Goal: Use online tool/utility: Utilize a website feature to perform a specific function

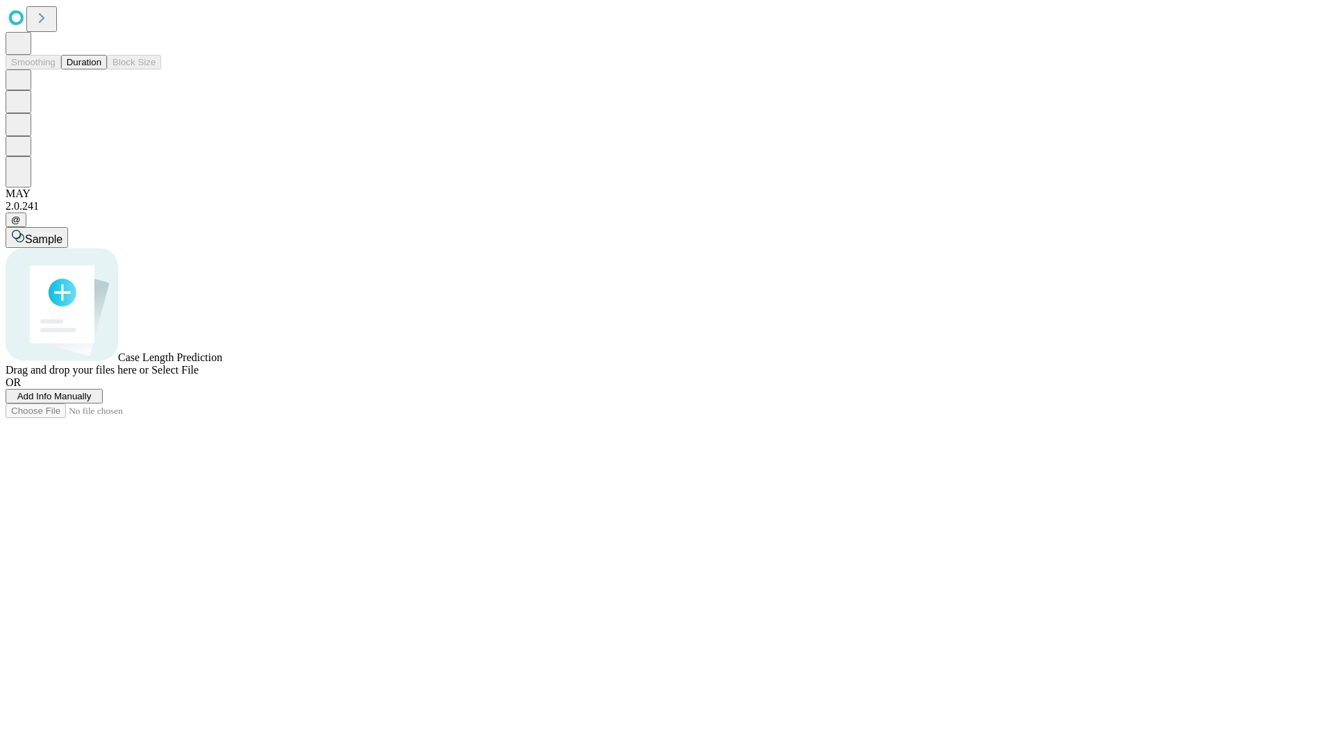
click at [101, 69] on button "Duration" at bounding box center [84, 62] width 46 height 15
click at [92, 401] on span "Add Info Manually" at bounding box center [54, 396] width 74 height 10
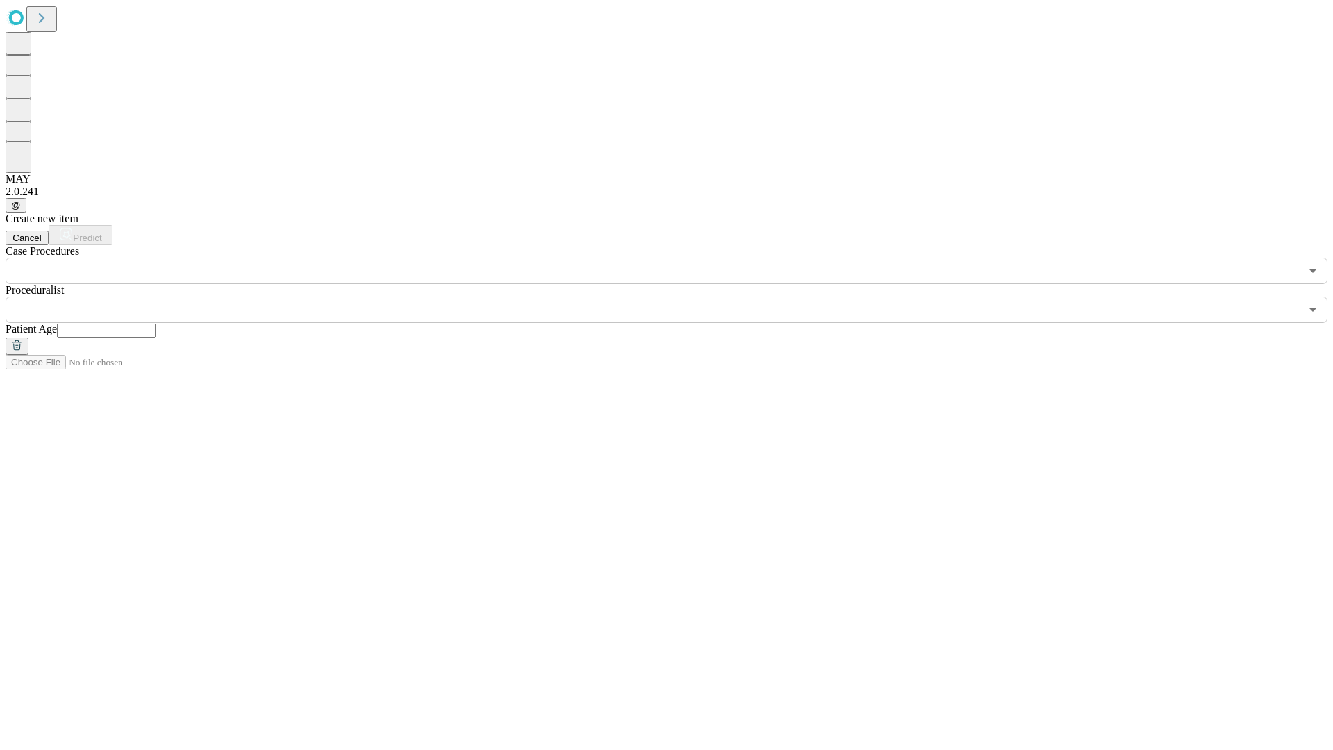
click at [156, 323] on input "text" at bounding box center [106, 330] width 99 height 14
type input "**"
click at [676, 296] on input "text" at bounding box center [653, 309] width 1295 height 26
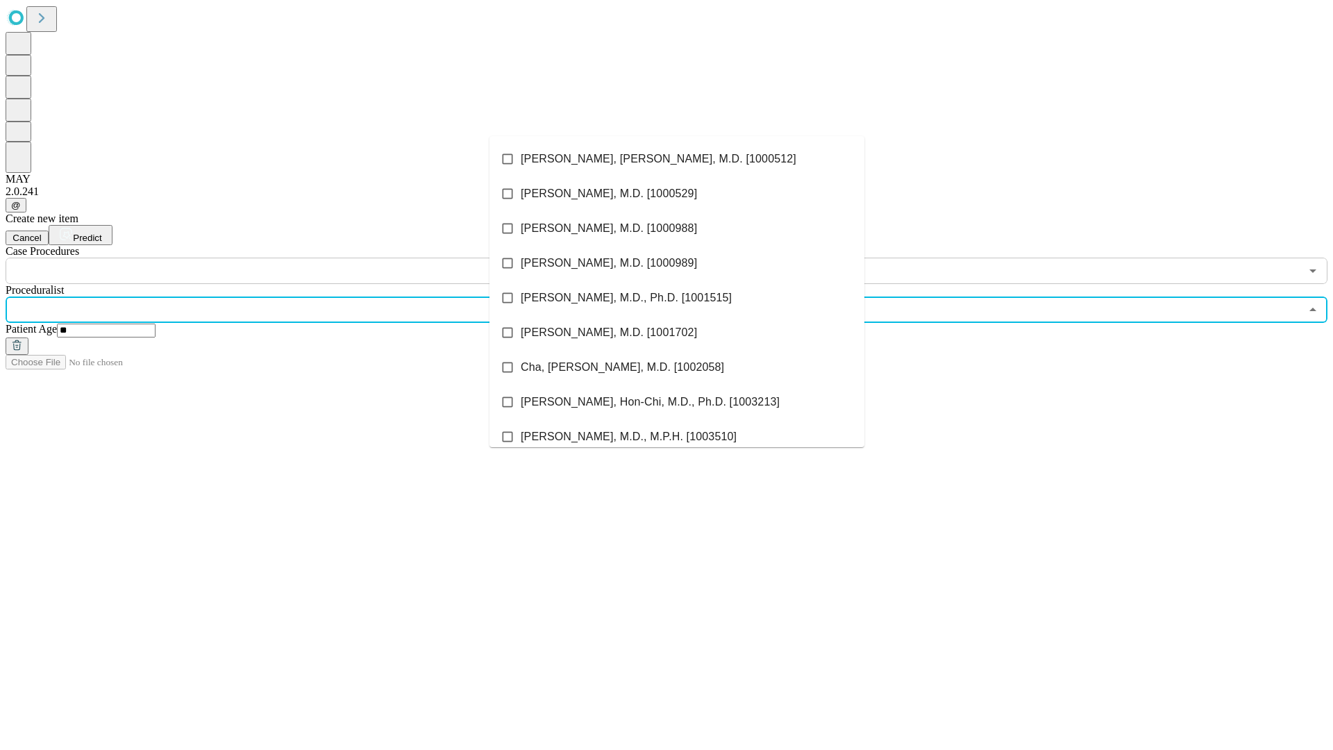
click at [677, 159] on li "[PERSON_NAME], [PERSON_NAME], M.D. [1000512]" at bounding box center [676, 159] width 375 height 35
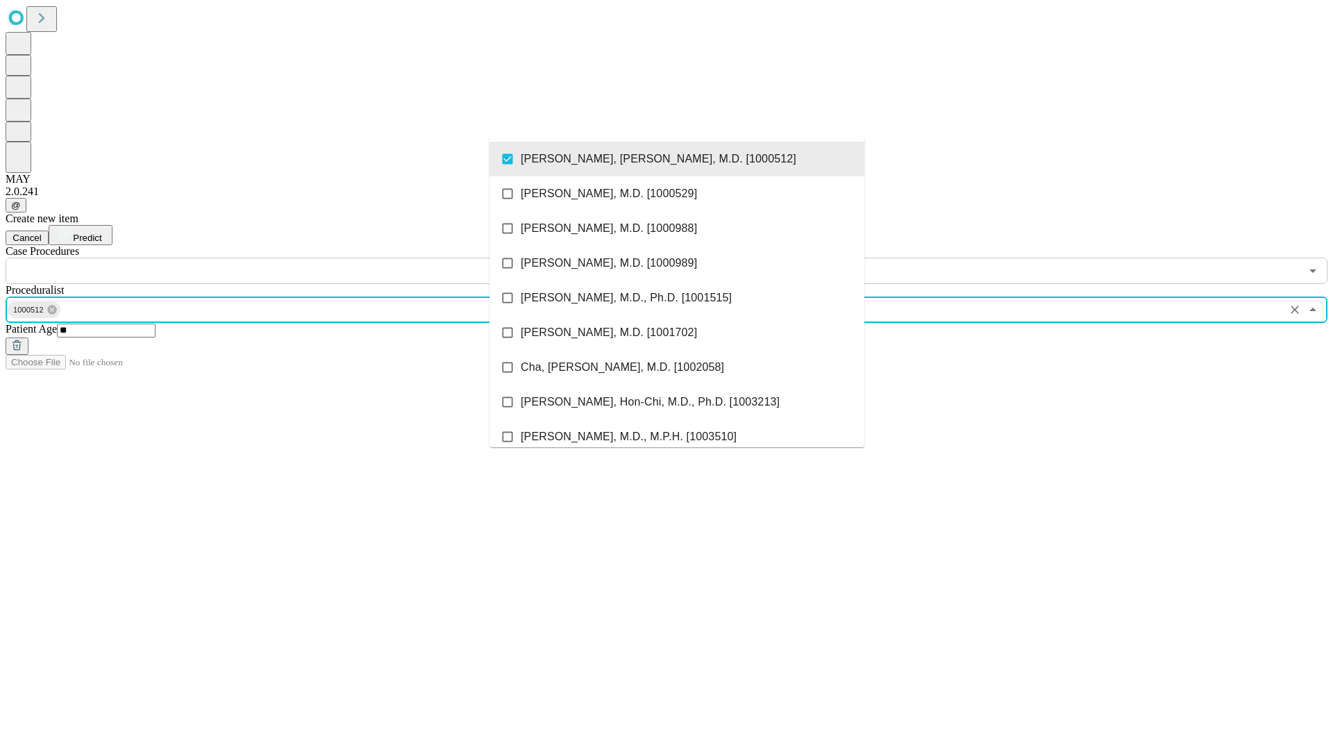
click at [292, 258] on input "text" at bounding box center [653, 271] width 1295 height 26
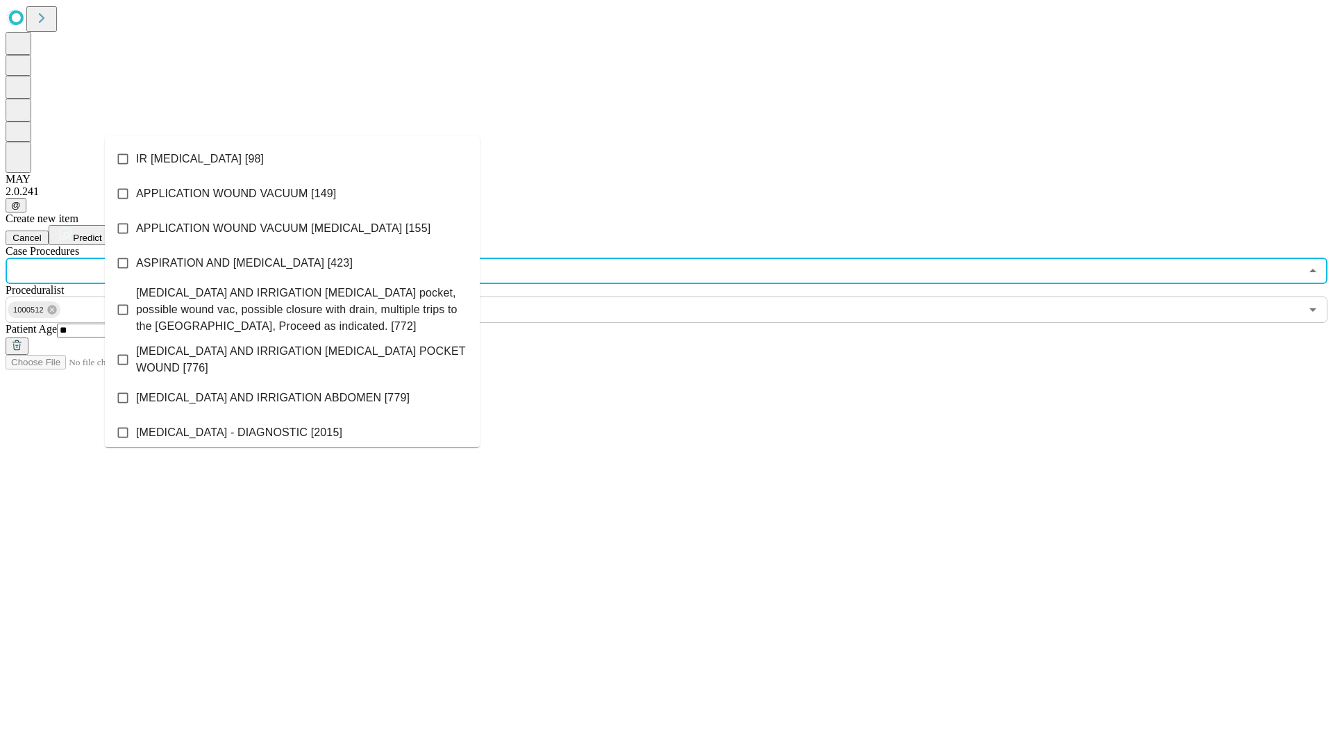
click at [292, 159] on li "IR [MEDICAL_DATA] [98]" at bounding box center [292, 159] width 375 height 35
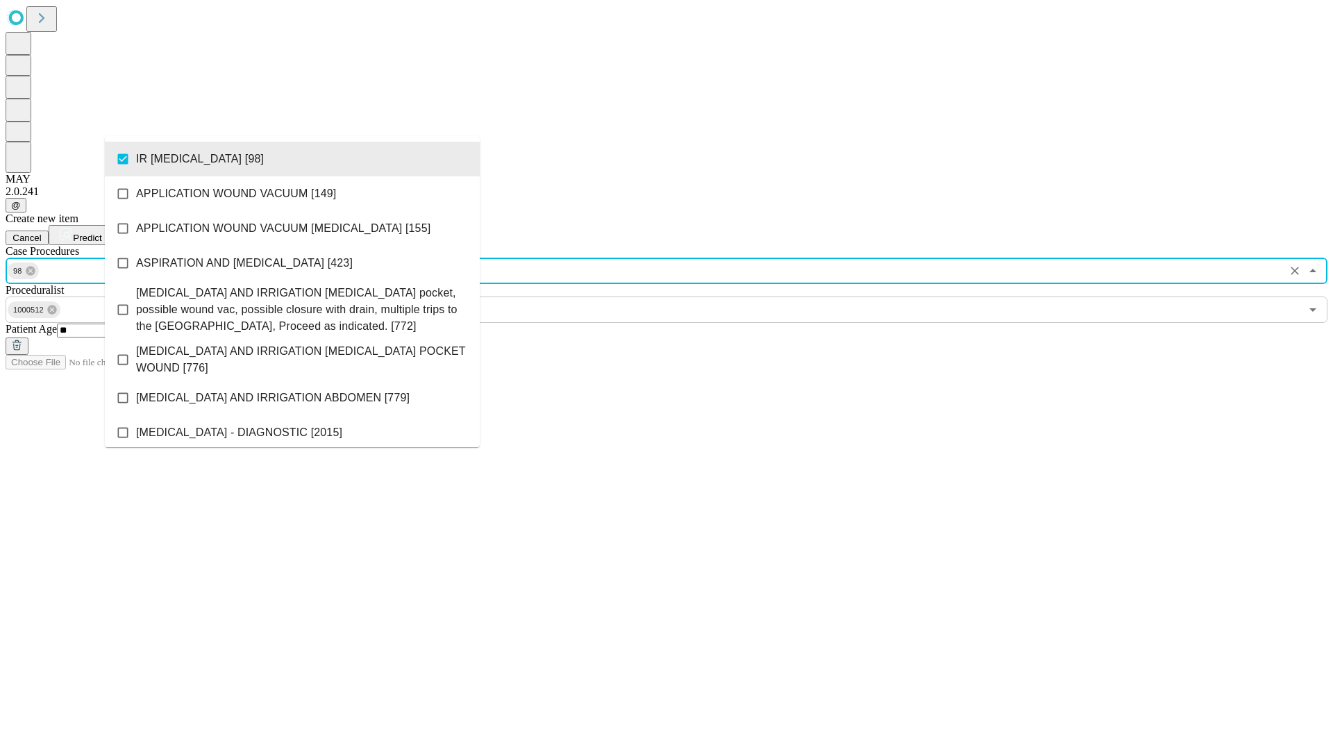
click at [101, 233] on span "Predict" at bounding box center [87, 238] width 28 height 10
